Goal: Task Accomplishment & Management: Manage account settings

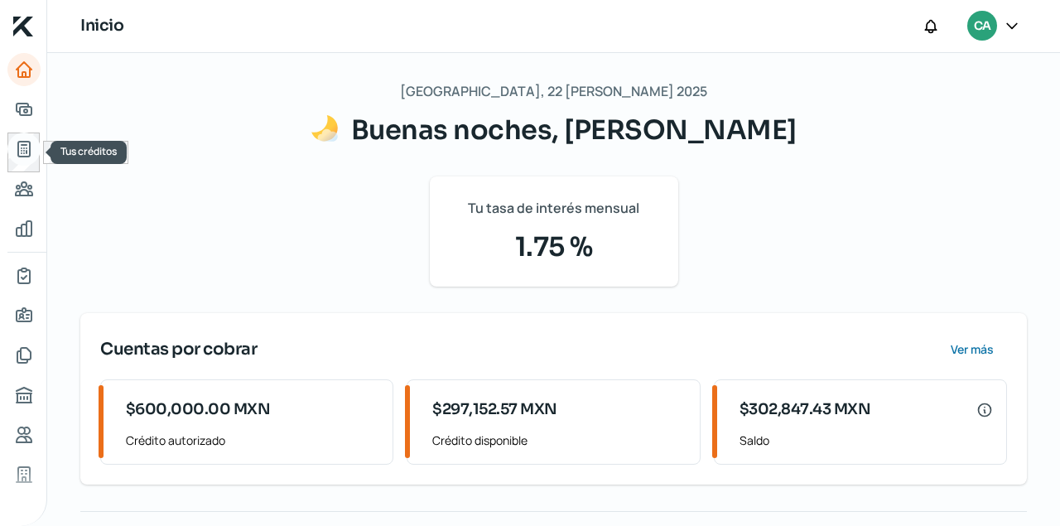
click at [26, 148] on icon "Tus créditos" at bounding box center [24, 149] width 20 height 20
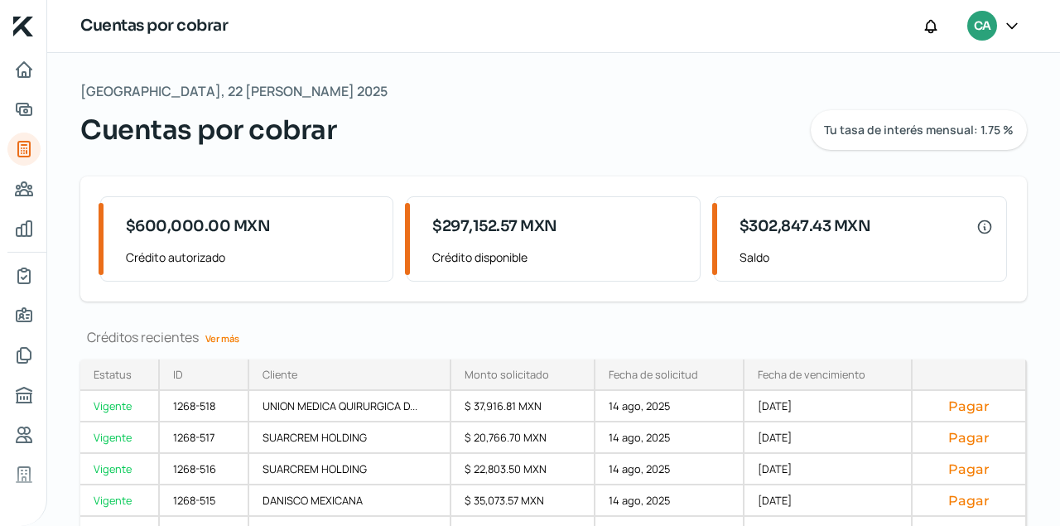
click at [219, 336] on link "Ver más" at bounding box center [222, 338] width 47 height 26
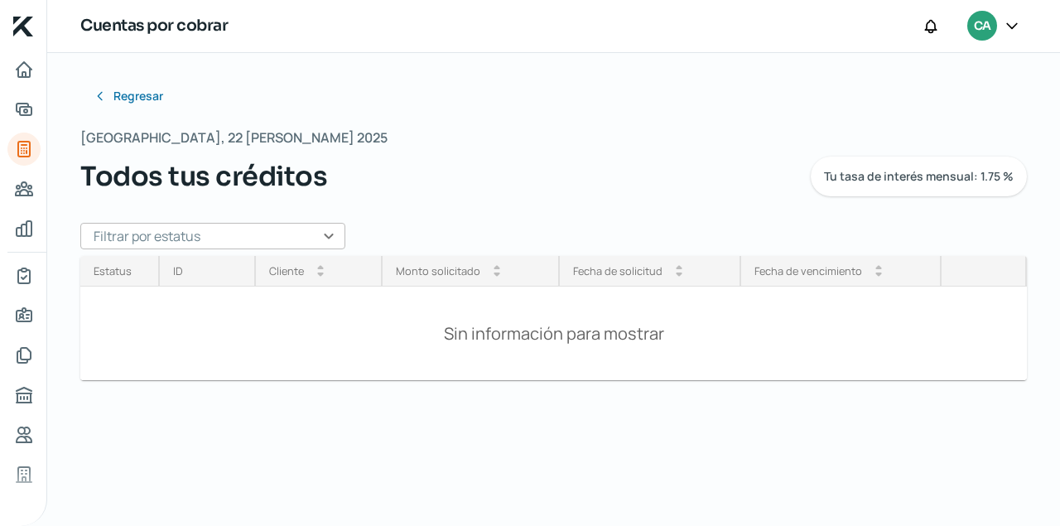
click at [327, 238] on input "text" at bounding box center [212, 236] width 265 height 26
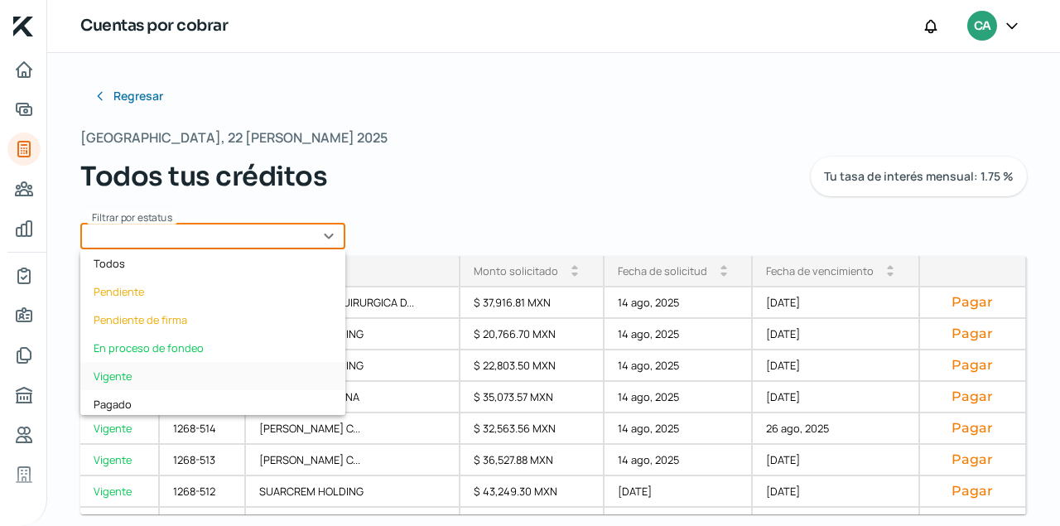
click at [133, 373] on div "Vigente" at bounding box center [212, 376] width 265 height 28
type input "Vigente"
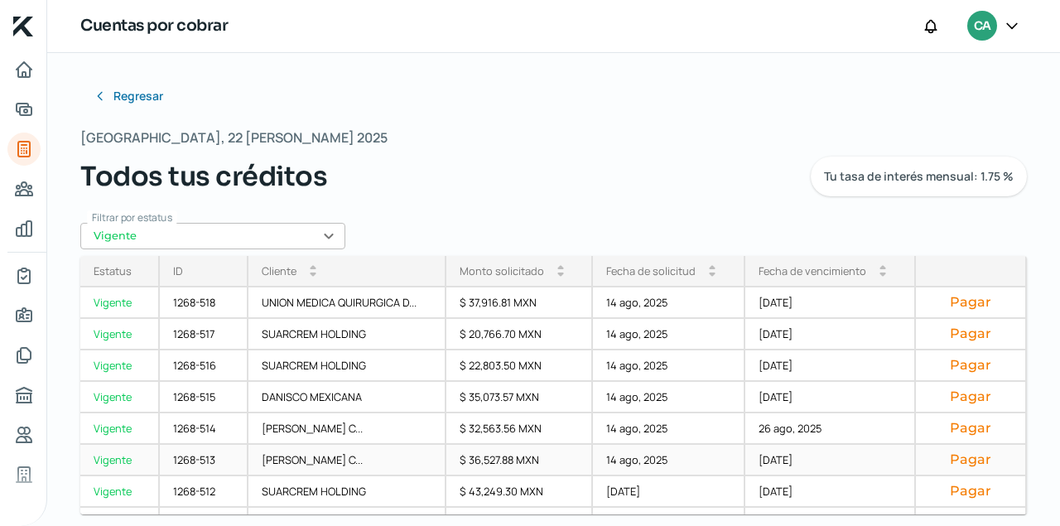
click at [196, 463] on div "1268-513" at bounding box center [204, 460] width 89 height 31
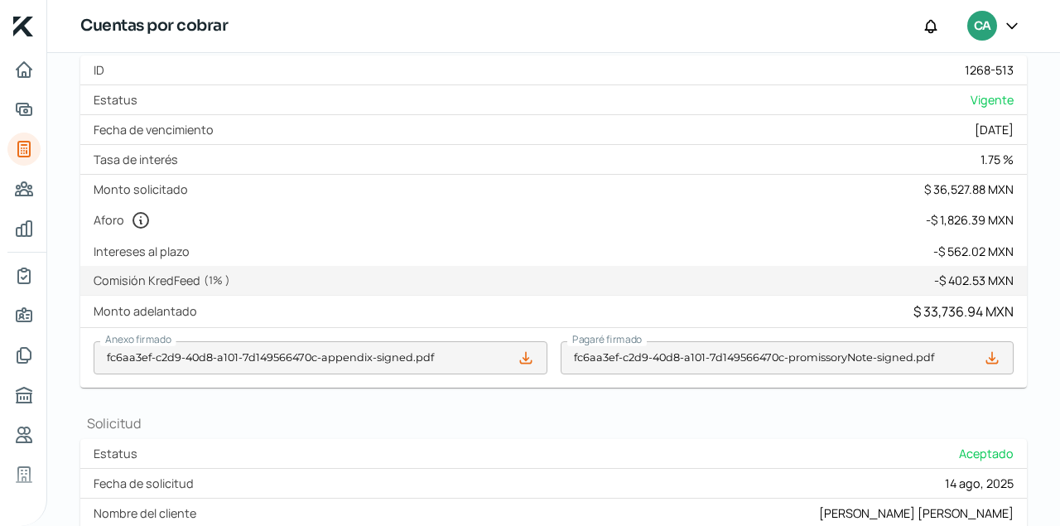
scroll to position [394, 0]
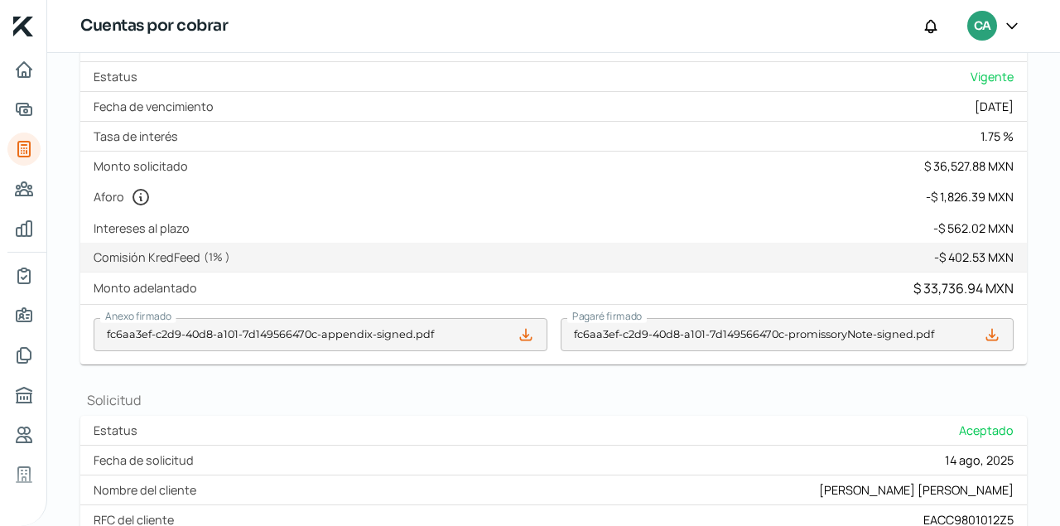
click at [526, 339] on icon at bounding box center [525, 334] width 11 height 11
click at [524, 339] on icon at bounding box center [525, 334] width 11 height 11
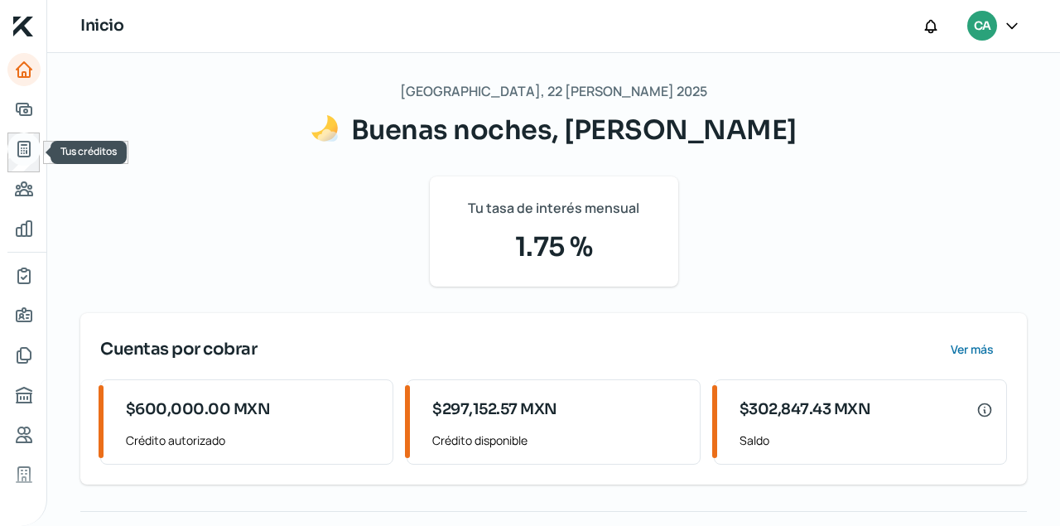
click at [22, 145] on icon "Tus créditos" at bounding box center [24, 149] width 12 height 15
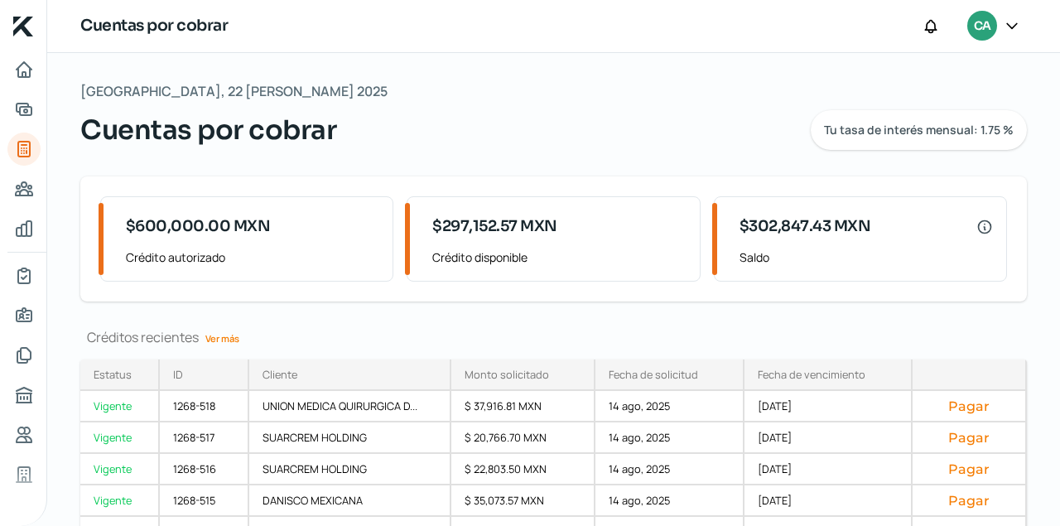
click at [229, 337] on link "Ver más" at bounding box center [222, 338] width 47 height 26
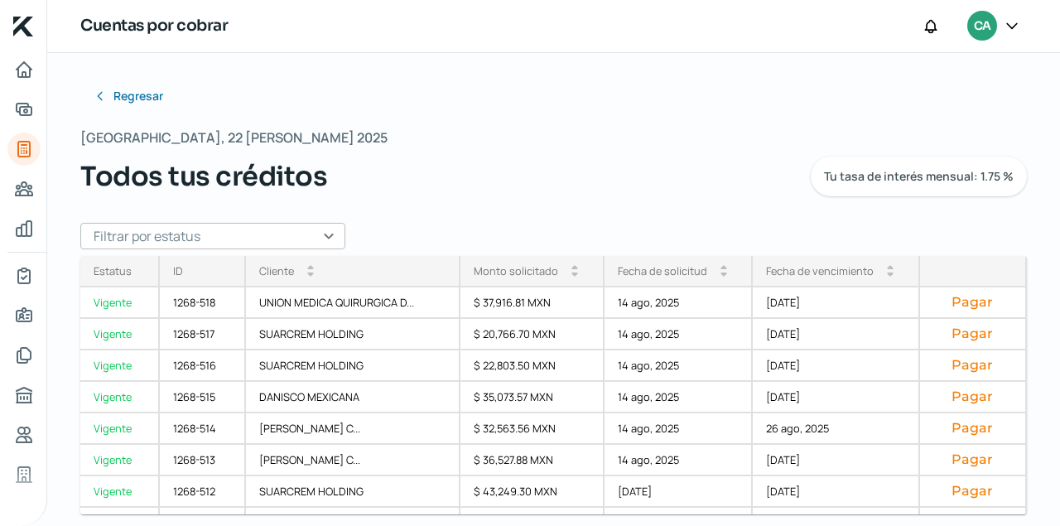
click at [329, 230] on input "text" at bounding box center [212, 236] width 265 height 26
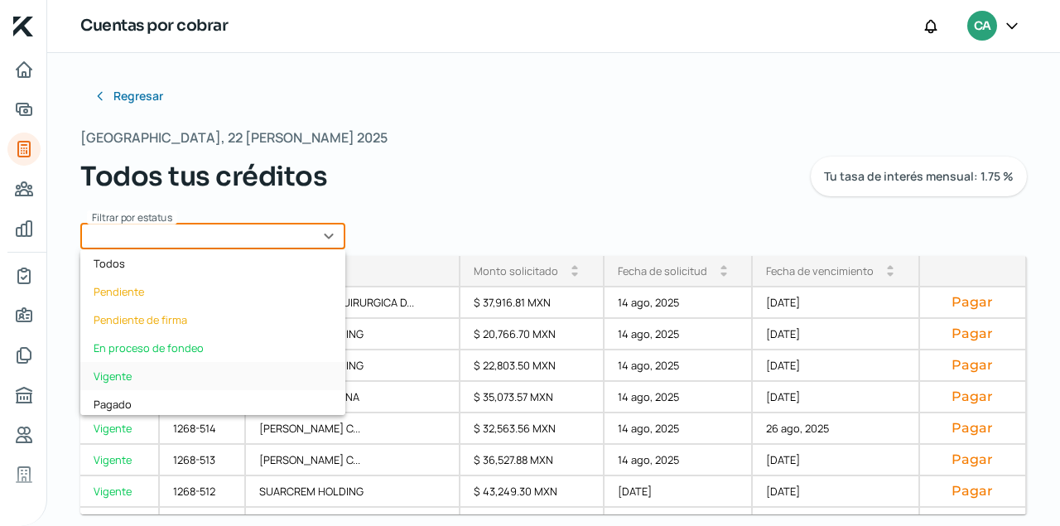
click at [133, 375] on div "Vigente" at bounding box center [212, 376] width 265 height 28
type input "Vigente"
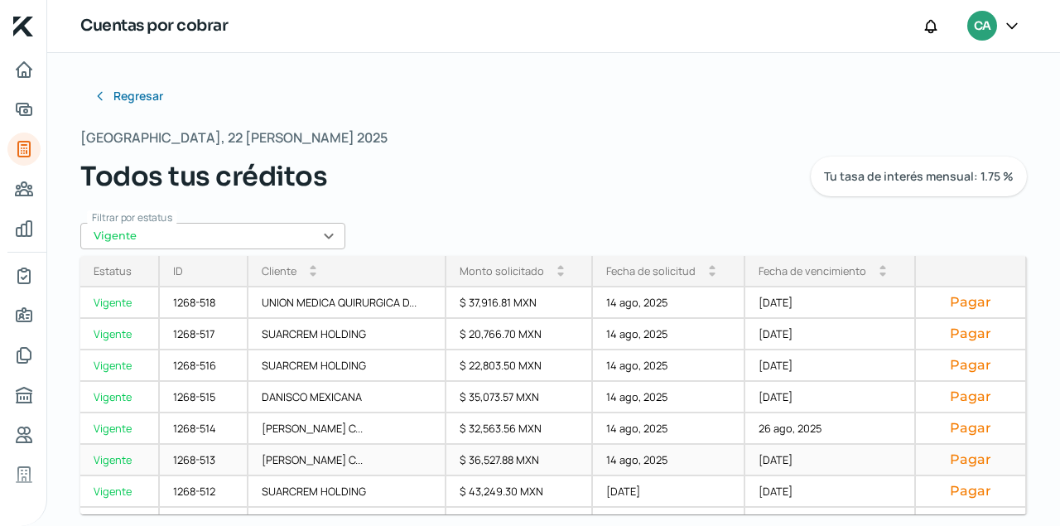
click at [205, 455] on div "1268-513" at bounding box center [204, 460] width 89 height 31
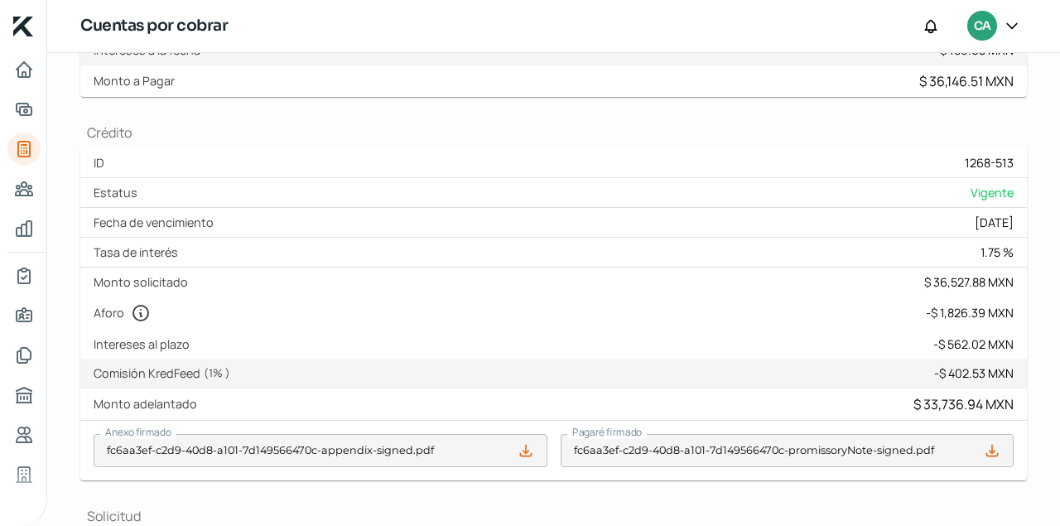
scroll to position [338, 0]
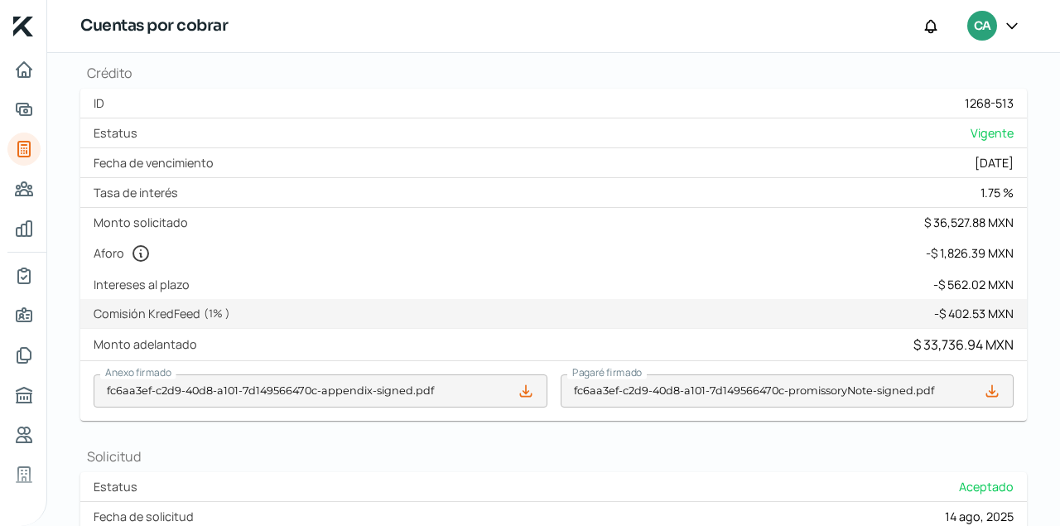
click at [994, 396] on icon at bounding box center [991, 390] width 11 height 11
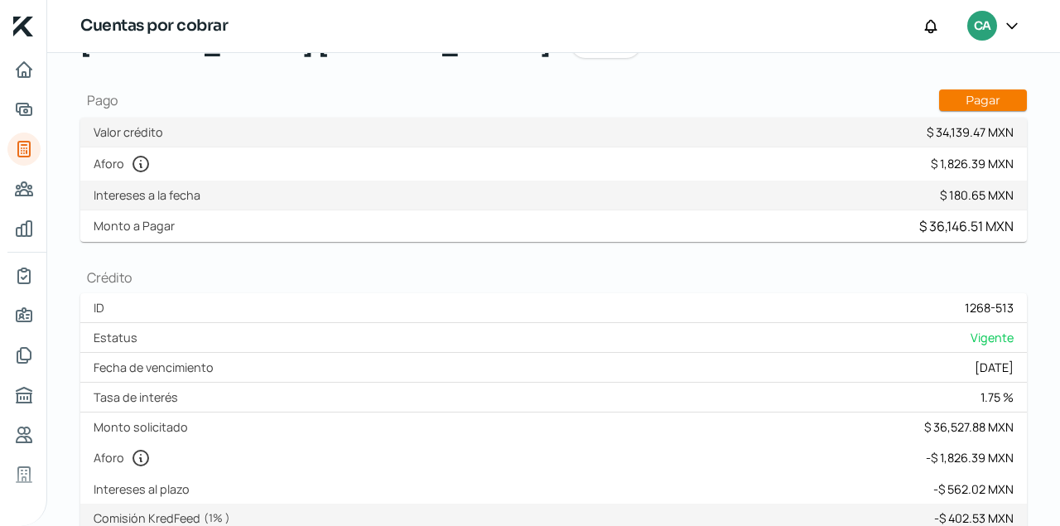
scroll to position [38, 0]
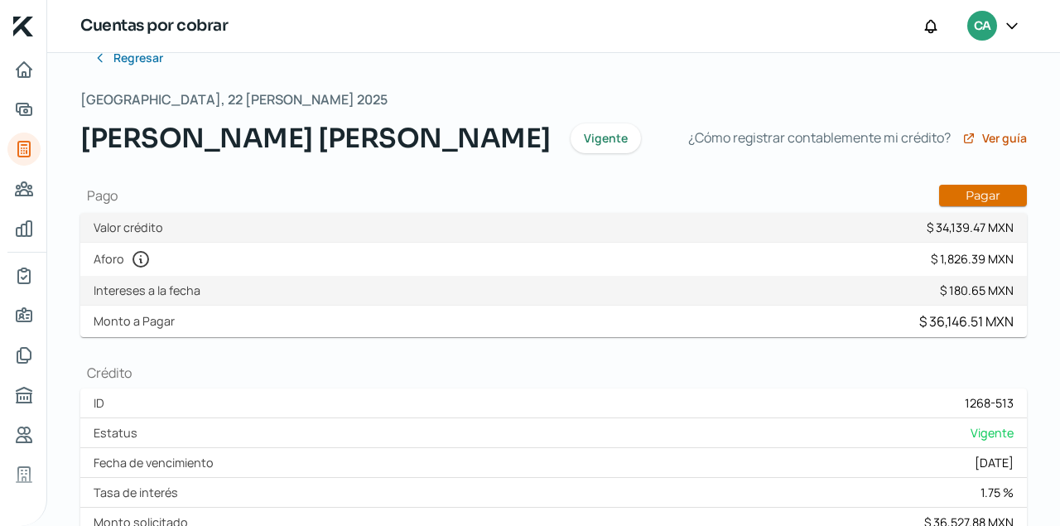
click at [988, 206] on button "Pagar" at bounding box center [983, 196] width 88 height 22
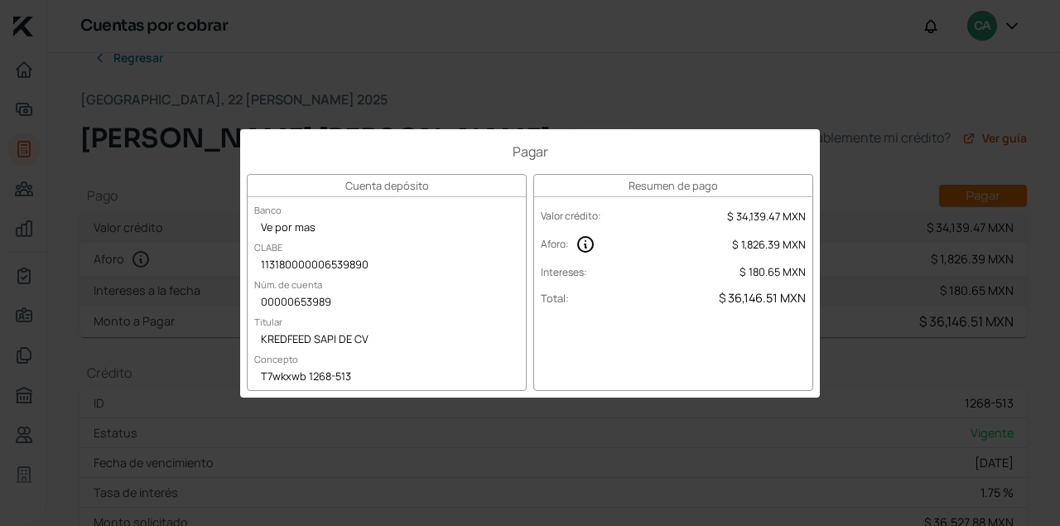
click at [502, 57] on div "Pagar Cuenta depósito Banco Ve por mas CLABE 113180000006539890 Núm. de cuenta …" at bounding box center [530, 263] width 1060 height 526
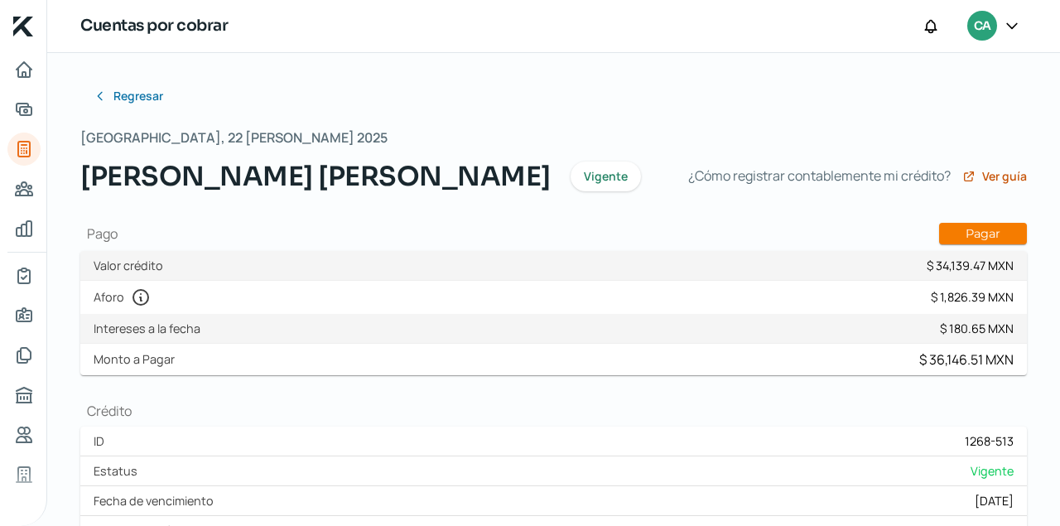
scroll to position [0, 0]
click at [99, 101] on icon at bounding box center [101, 95] width 13 height 13
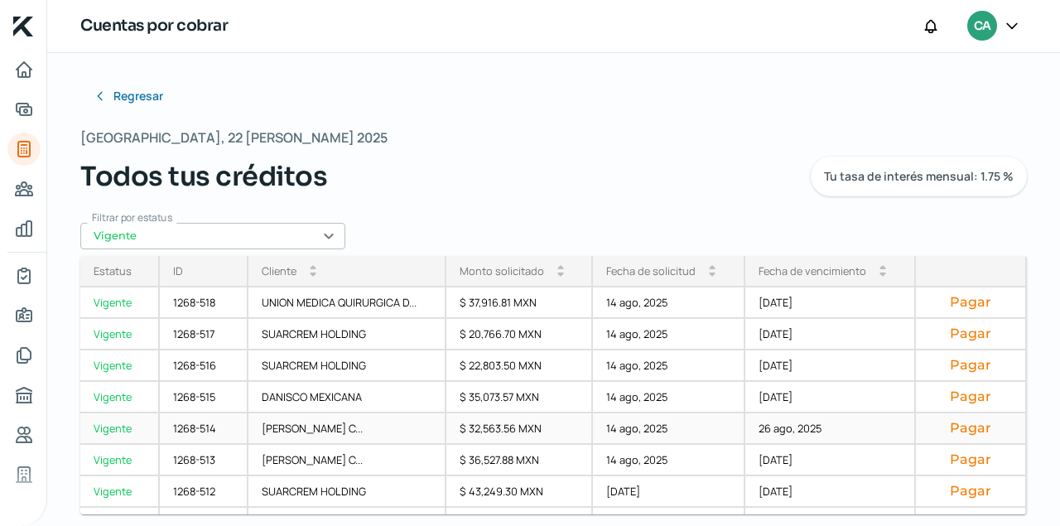
click at [203, 425] on div "1268-514" at bounding box center [204, 428] width 89 height 31
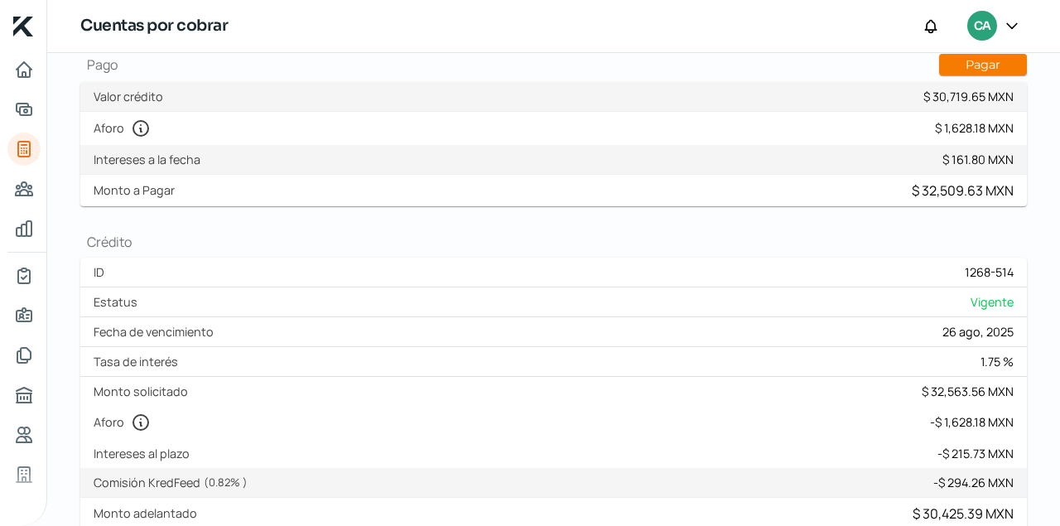
scroll to position [338, 0]
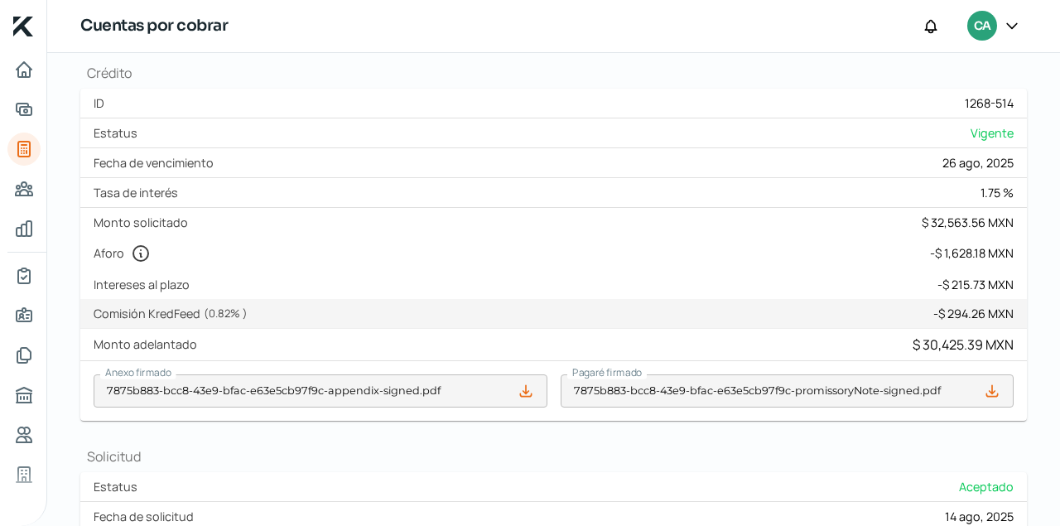
click at [527, 396] on icon at bounding box center [525, 390] width 11 height 11
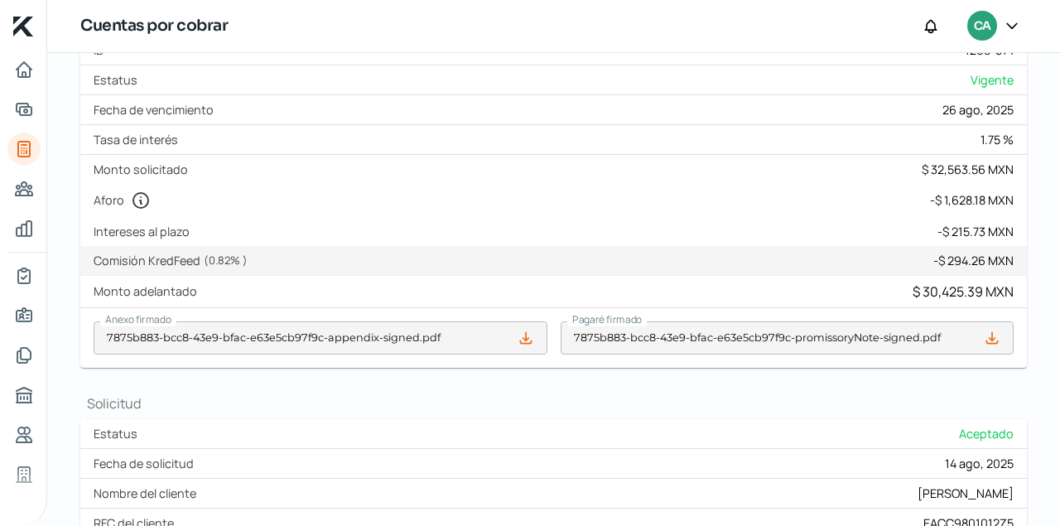
scroll to position [394, 0]
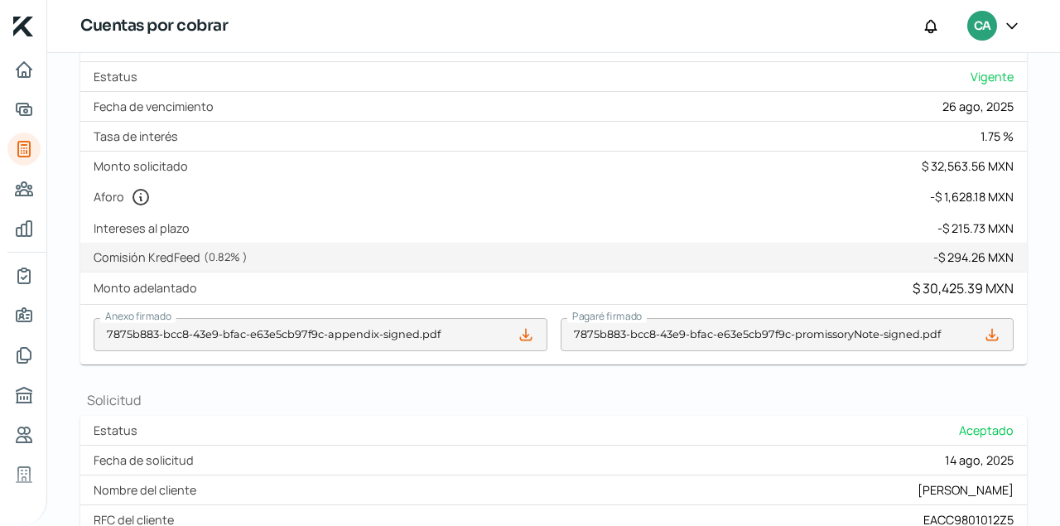
click at [996, 343] on icon at bounding box center [992, 334] width 17 height 17
